Goal: Check status: Check status

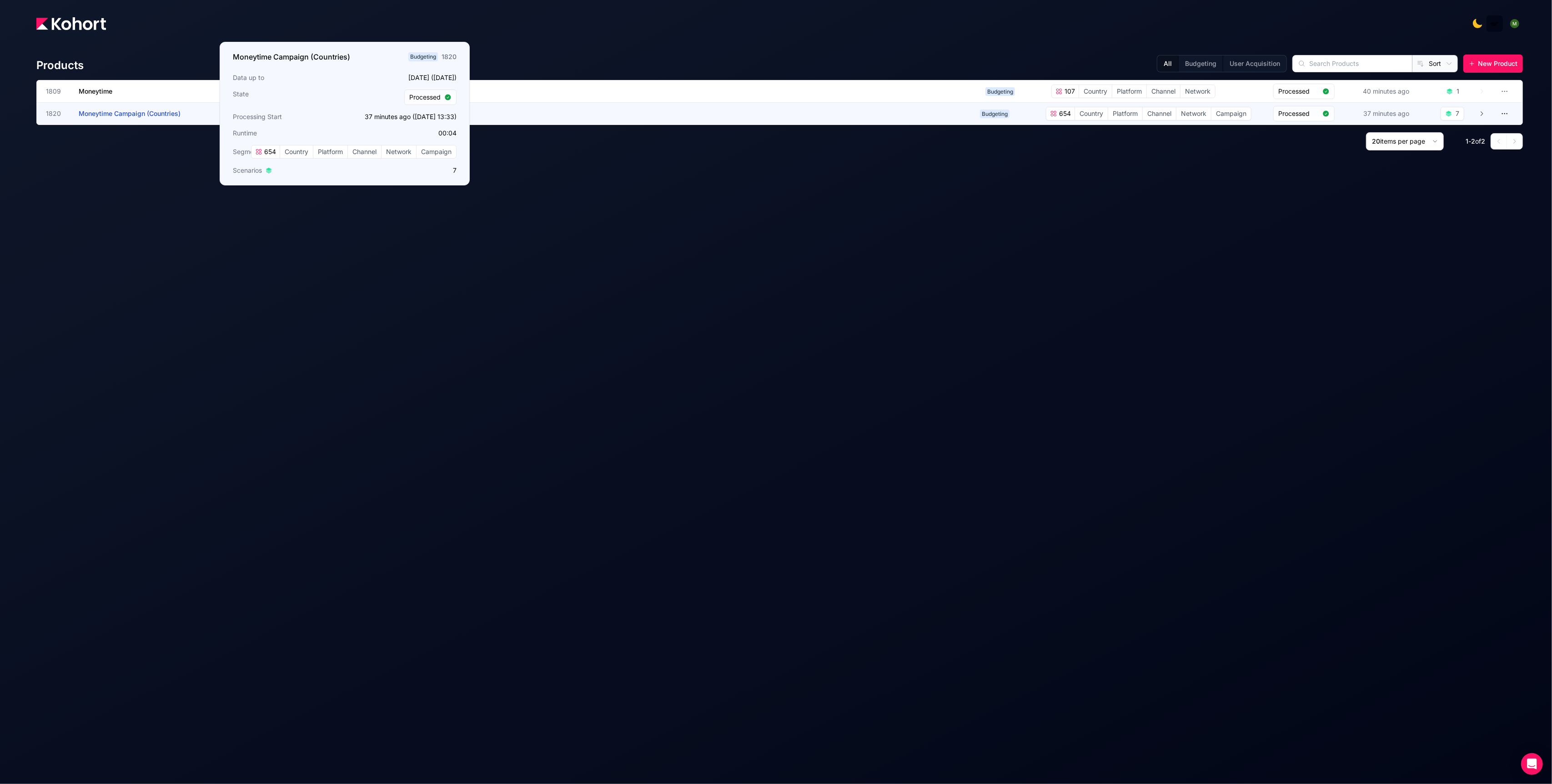
click at [125, 114] on span "Moneytime Campaign (Countries)" at bounding box center [130, 113] width 102 height 8
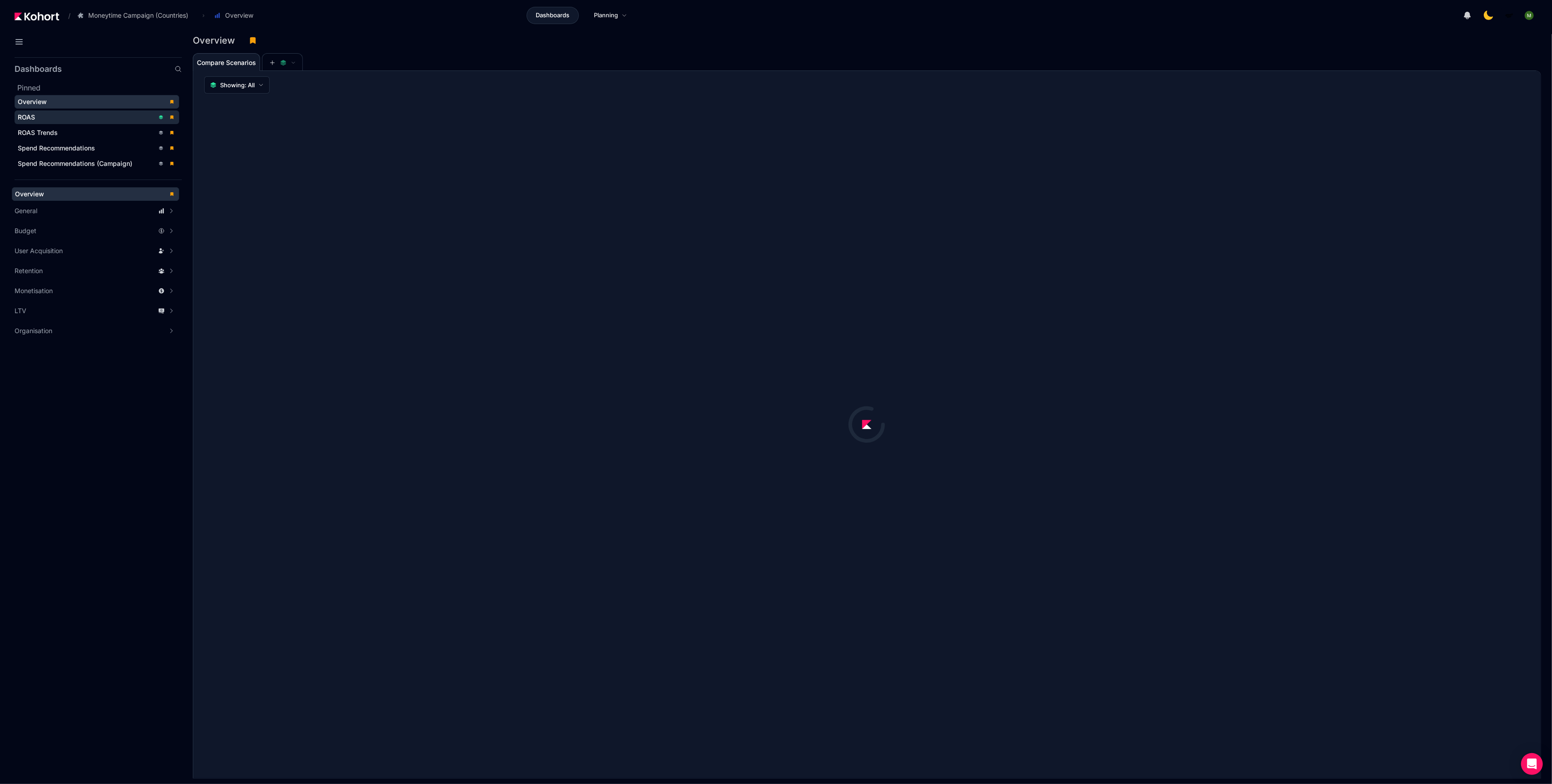
click at [82, 115] on div "ROAS" at bounding box center [86, 117] width 137 height 9
click at [271, 70] on button at bounding box center [283, 63] width 28 height 18
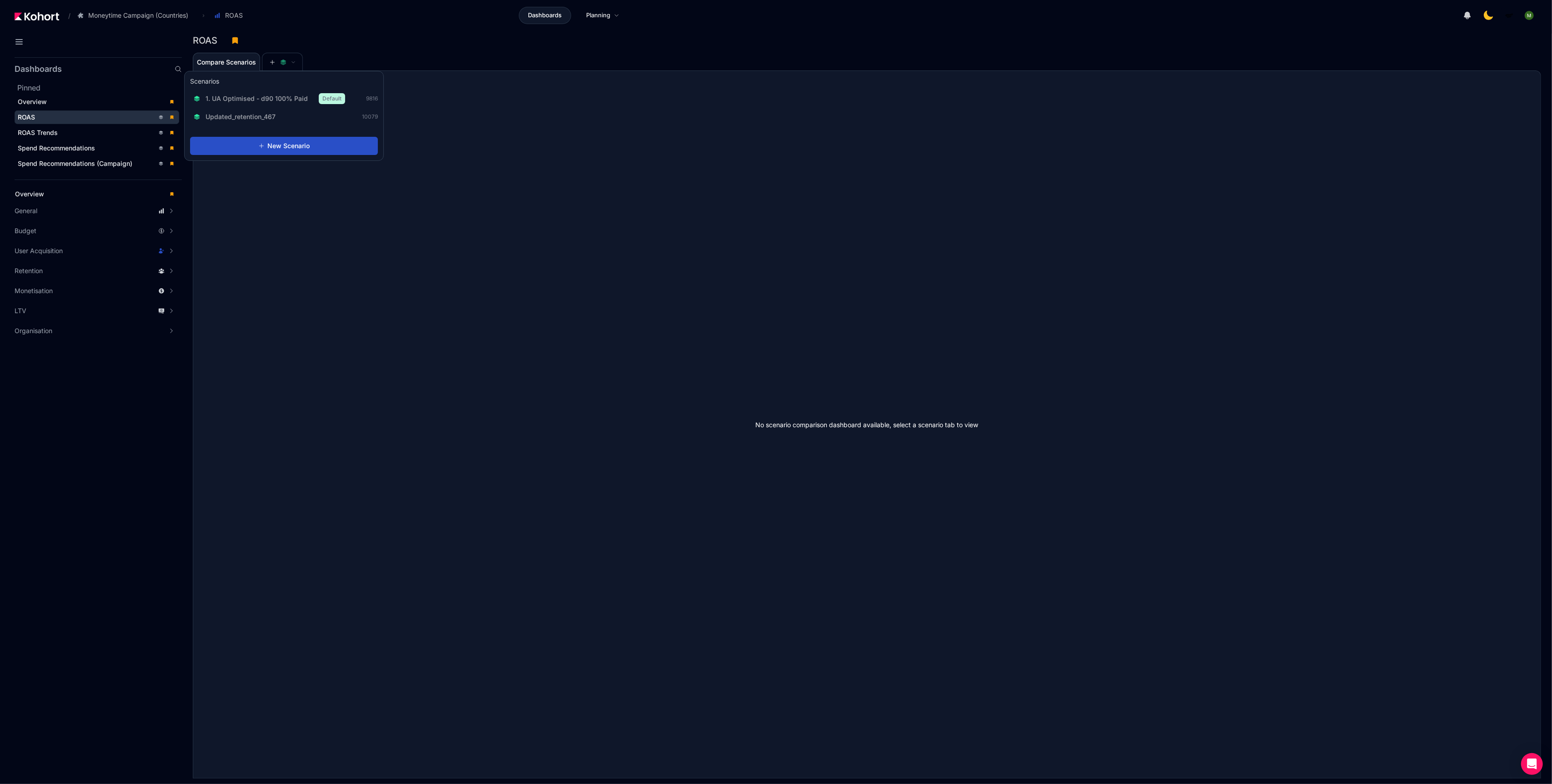
click at [281, 106] on div "1. UA Optimised - d90 100% Paid Default 9816 Updated_retention_467 10079" at bounding box center [284, 107] width 188 height 34
click at [285, 103] on div "1. UA Optimised - d90 100% Paid Default" at bounding box center [269, 98] width 152 height 11
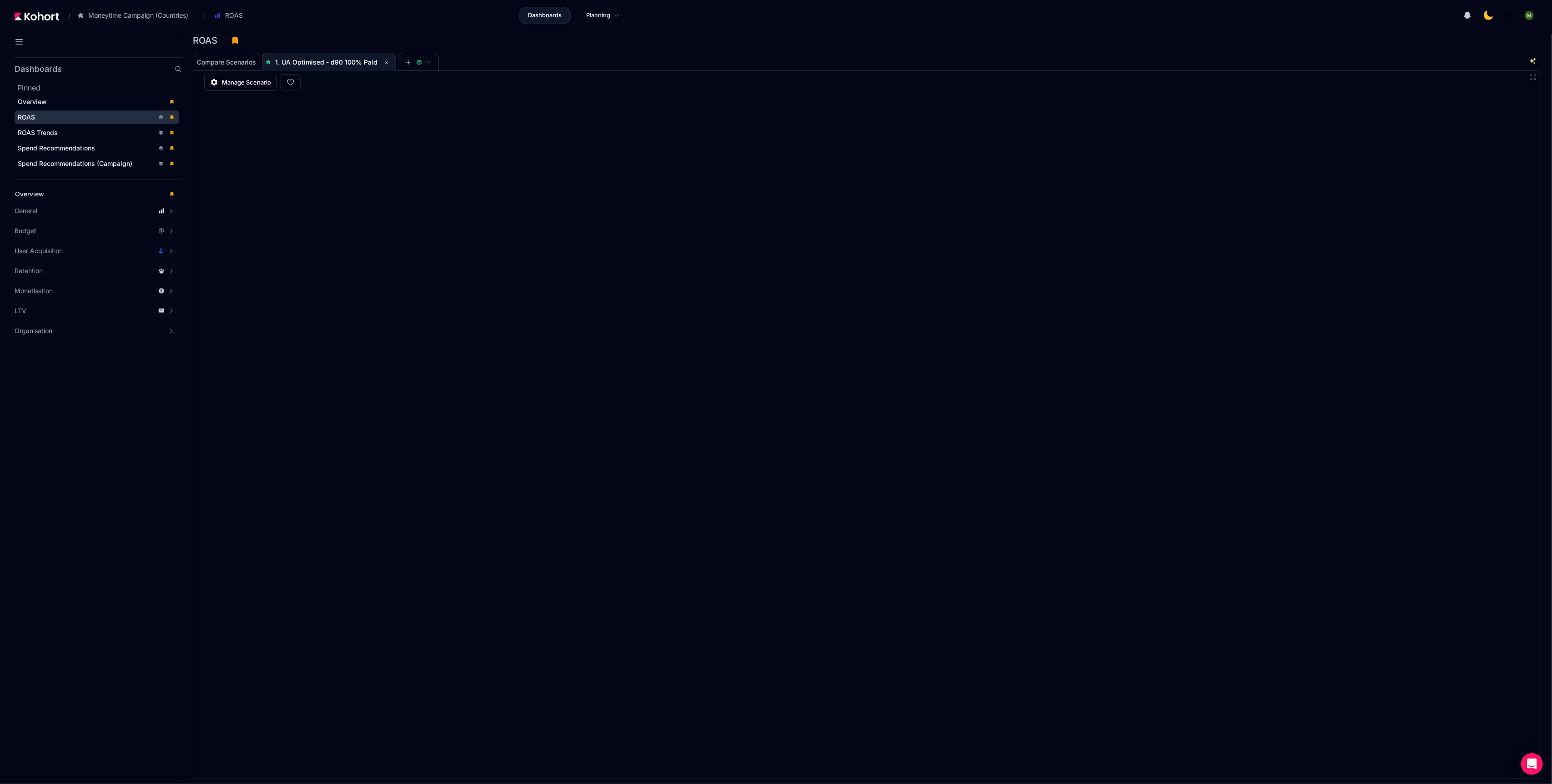
click at [153, 714] on aside "Dashboards Pinned Overview ROAS ROAS Trends Spend Recommendations Spend Recomme…" at bounding box center [91, 419] width 182 height 730
click at [1210, 26] on header "/ Moneytime Campaign (Countries) Go to products list Moneytime Moneytime Campai…" at bounding box center [776, 17] width 1552 height 34
